Goal: Task Accomplishment & Management: Manage account settings

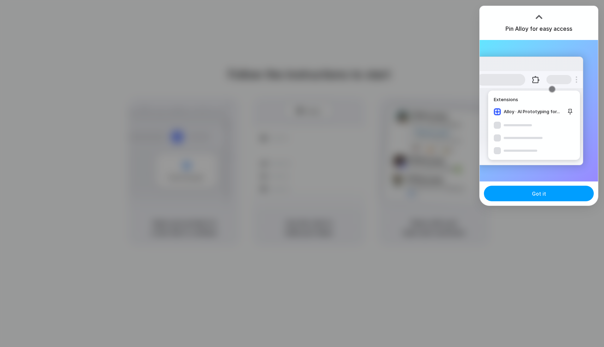
click at [543, 193] on span "Got it" at bounding box center [539, 193] width 14 height 7
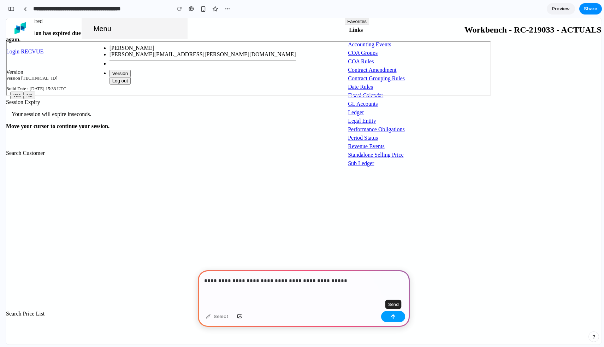
click at [388, 316] on button "button" at bounding box center [393, 316] width 24 height 11
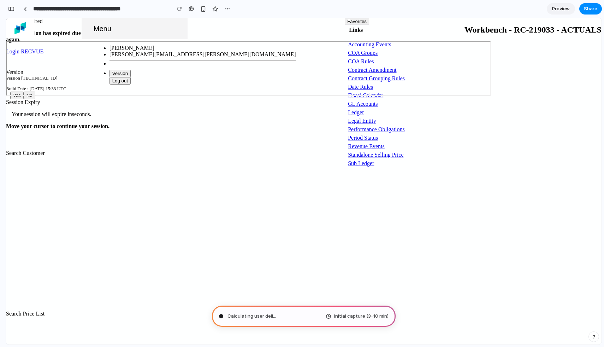
click at [82, 30] on button "Menu" at bounding box center [135, 28] width 106 height 21
click at [302, 174] on div at bounding box center [302, 174] width 0 height 0
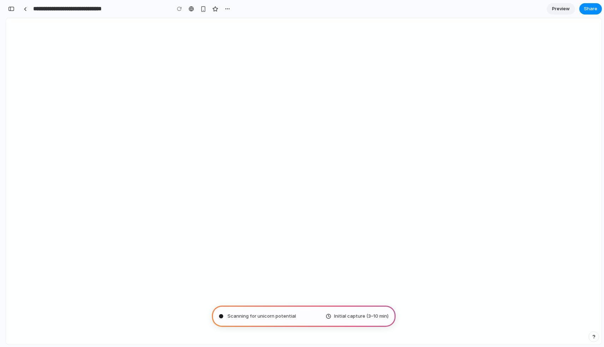
type input "**********"
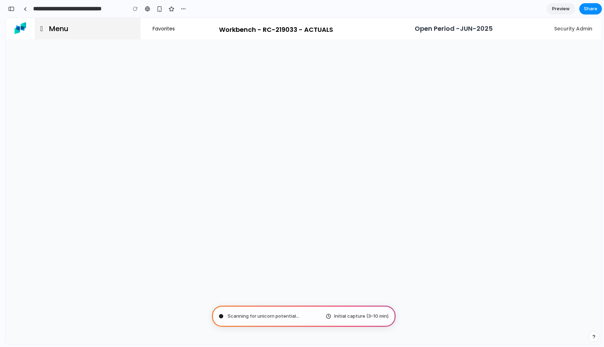
click at [302, 174] on div at bounding box center [302, 174] width 0 height 0
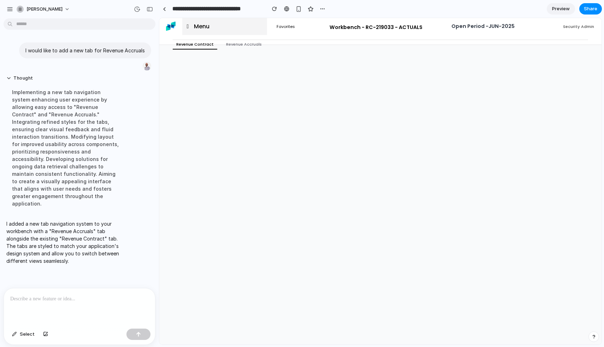
click at [245, 42] on link "Revenue Accruals" at bounding box center [244, 44] width 42 height 9
click at [211, 45] on link "Revenue Contract" at bounding box center [195, 44] width 44 height 9
click at [245, 43] on link "Revenue Accruals" at bounding box center [244, 44] width 42 height 9
click at [203, 46] on link "Revenue Contract" at bounding box center [195, 44] width 44 height 9
click at [43, 310] on div at bounding box center [79, 306] width 151 height 37
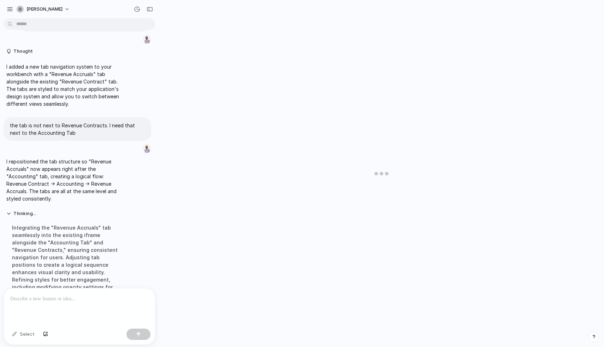
scroll to position [71, 0]
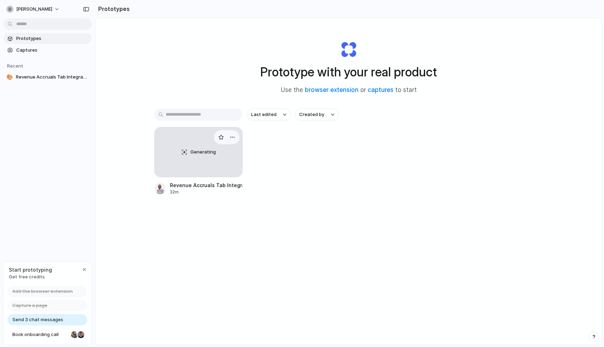
click at [201, 160] on div "Generating" at bounding box center [199, 151] width 88 height 49
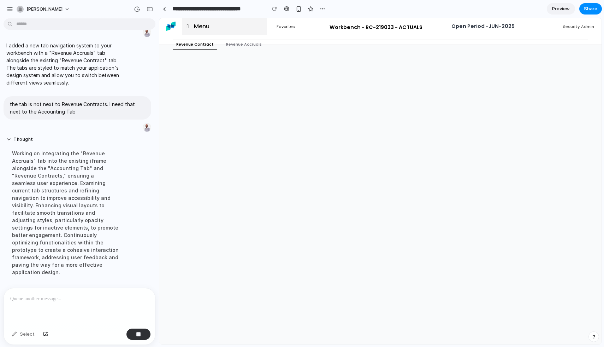
scroll to position [34, 0]
click at [559, 6] on span "Preview" at bounding box center [562, 8] width 18 height 7
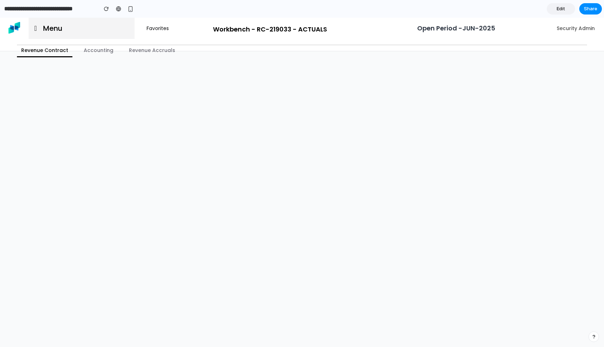
click at [98, 48] on link "Accounting" at bounding box center [99, 51] width 38 height 12
click at [144, 48] on link "Revenue Accruals" at bounding box center [152, 51] width 55 height 12
click at [56, 49] on link "Revenue Contract" at bounding box center [44, 51] width 55 height 12
click at [129, 10] on div "button" at bounding box center [131, 9] width 6 height 6
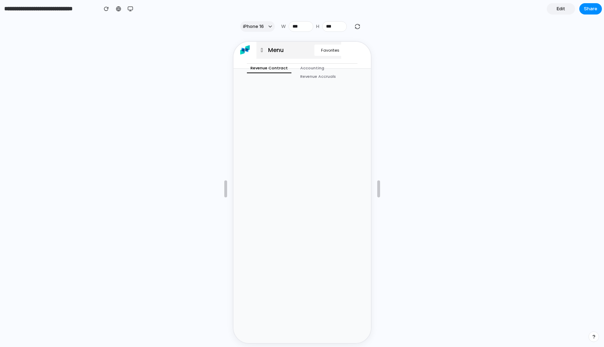
scroll to position [0, 122]
click at [119, 9] on div at bounding box center [118, 9] width 5 height 6
click at [106, 7] on div "button" at bounding box center [106, 8] width 5 height 5
click at [72, 11] on input "**********" at bounding box center [49, 8] width 93 height 13
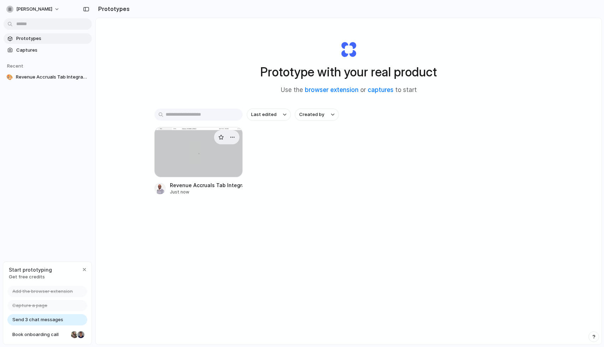
click at [193, 148] on div at bounding box center [198, 152] width 88 height 50
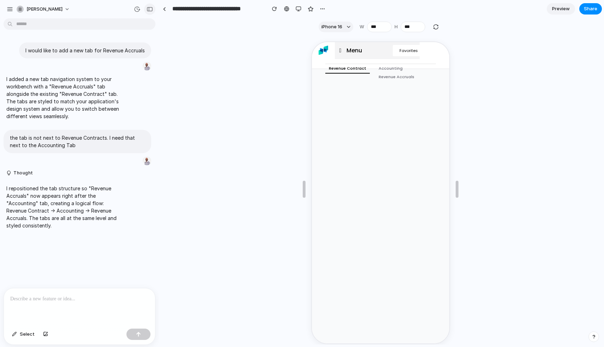
click at [151, 10] on div "button" at bounding box center [150, 9] width 6 height 5
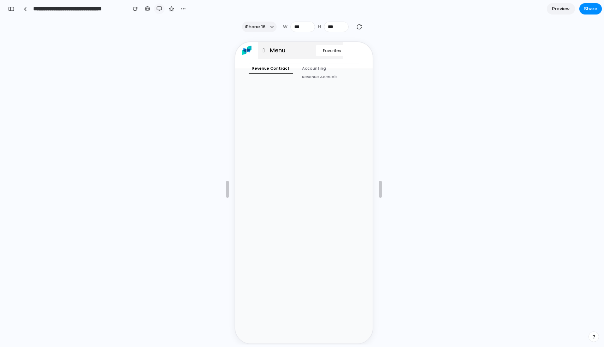
click at [162, 10] on button "button" at bounding box center [159, 9] width 11 height 11
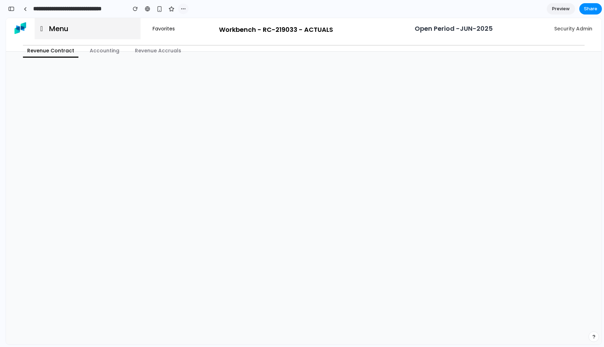
click at [188, 10] on button "button" at bounding box center [183, 9] width 11 height 11
click at [106, 51] on div "Duplicate Delete" at bounding box center [302, 173] width 604 height 347
click at [13, 7] on div "button" at bounding box center [11, 8] width 6 height 5
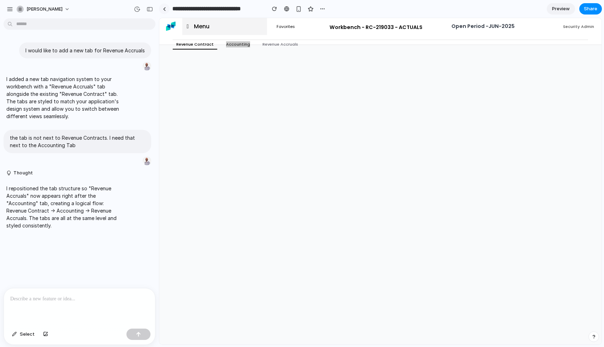
click at [159, 10] on link at bounding box center [164, 9] width 11 height 11
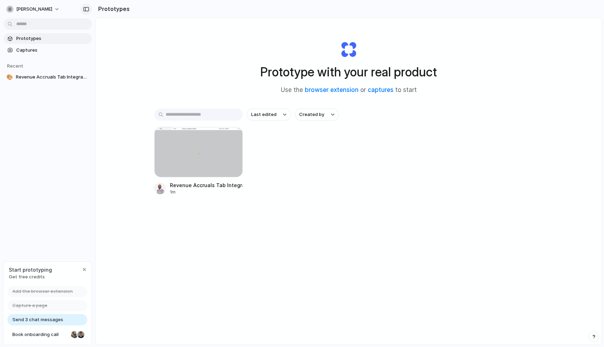
click at [84, 9] on div "button" at bounding box center [86, 9] width 6 height 5
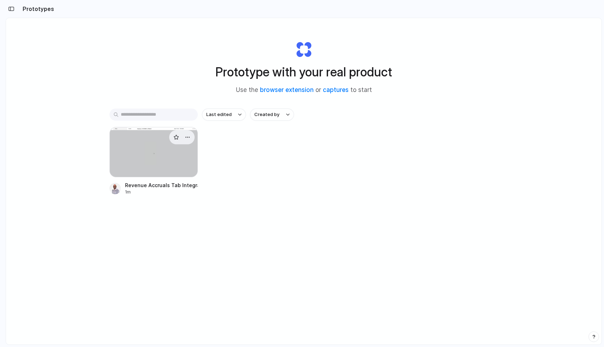
click at [149, 148] on div at bounding box center [154, 152] width 88 height 50
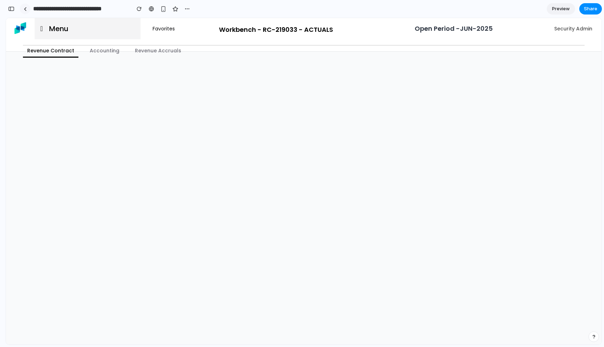
click at [25, 11] on link at bounding box center [25, 9] width 11 height 11
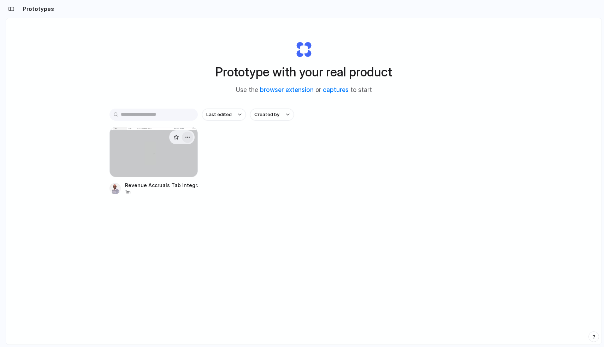
click at [187, 135] on div "button" at bounding box center [188, 137] width 6 height 6
click at [163, 188] on span "Delete" at bounding box center [160, 187] width 15 height 7
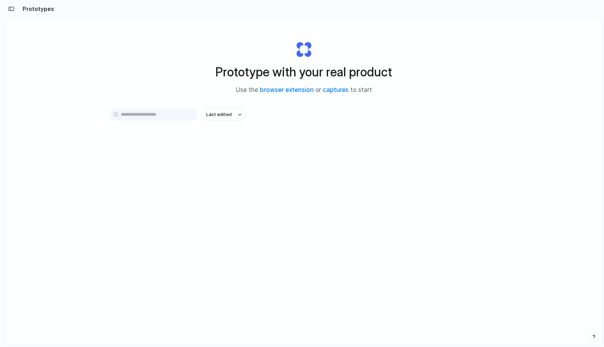
click at [34, 8] on h2 "Prototypes" at bounding box center [37, 9] width 34 height 8
click at [12, 7] on div "button" at bounding box center [11, 8] width 6 height 5
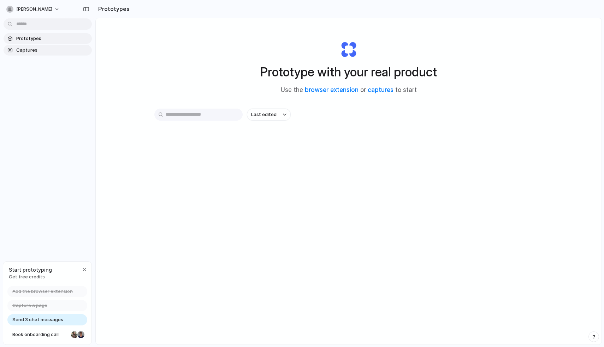
click at [31, 50] on span "Captures" at bounding box center [52, 50] width 73 height 7
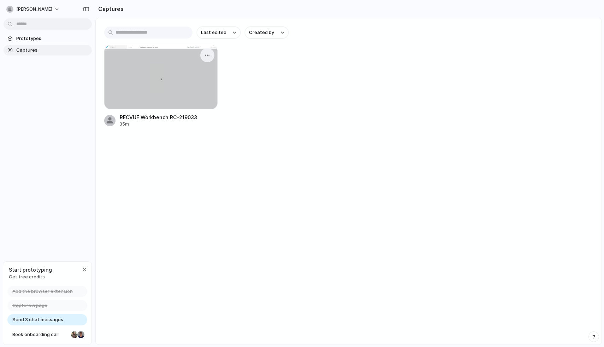
click at [191, 65] on div at bounding box center [160, 77] width 113 height 64
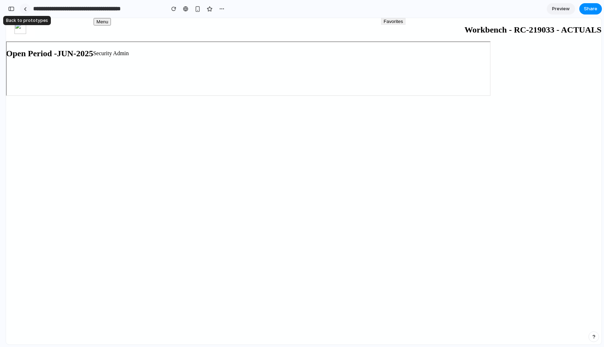
click at [25, 11] on link at bounding box center [25, 9] width 11 height 11
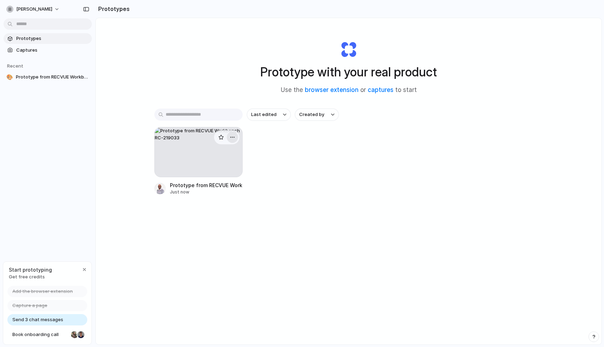
click at [232, 136] on div "button" at bounding box center [233, 137] width 6 height 6
click at [210, 188] on span "Delete" at bounding box center [205, 187] width 15 height 7
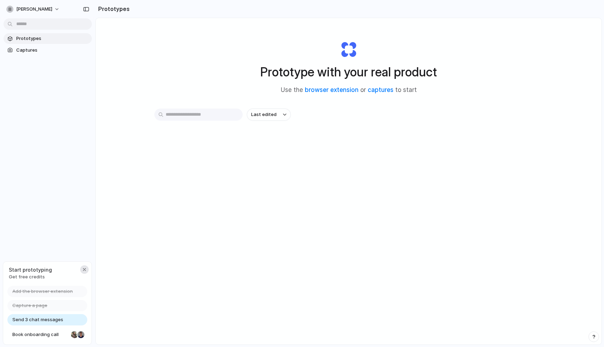
click at [86, 267] on div "button" at bounding box center [85, 270] width 6 height 6
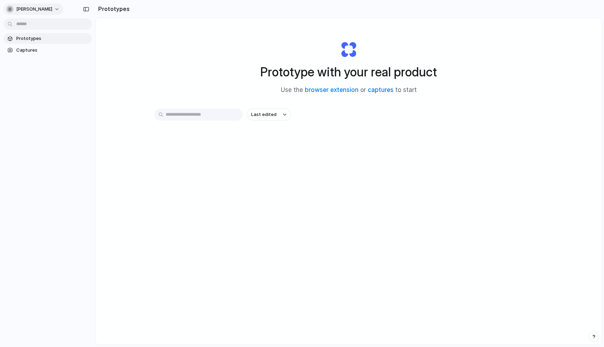
click at [63, 5] on button "[PERSON_NAME]" at bounding box center [34, 9] width 60 height 11
click at [29, 58] on span "Sign out" at bounding box center [25, 58] width 19 height 7
